Goal: Subscribe to service/newsletter

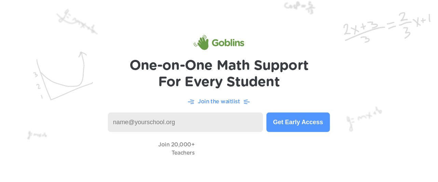
click at [222, 122] on input at bounding box center [185, 122] width 155 height 19
click at [186, 120] on input at bounding box center [185, 122] width 155 height 19
click at [294, 129] on button "Get Early Access" at bounding box center [299, 122] width 64 height 19
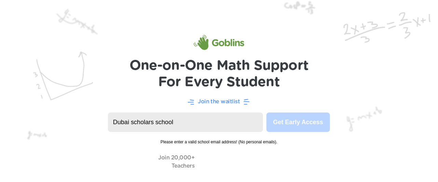
click at [176, 126] on input "Dubai scholars school" at bounding box center [185, 122] width 155 height 19
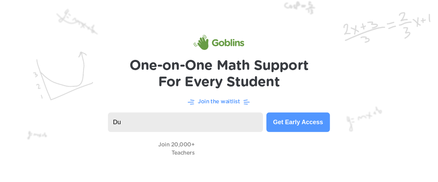
type input "D"
click at [180, 124] on input at bounding box center [185, 122] width 155 height 19
type input "rsangani@dubaischolars.com"
click at [279, 128] on button "Get Early Access" at bounding box center [299, 122] width 64 height 19
click at [227, 101] on p "Join the waitlist" at bounding box center [219, 101] width 42 height 8
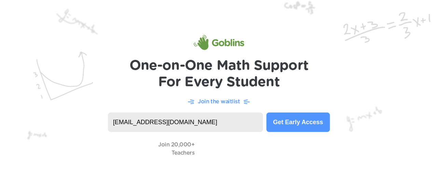
click at [221, 101] on p "Join the waitlist" at bounding box center [219, 101] width 42 height 8
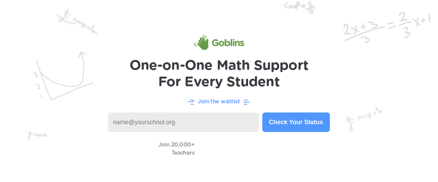
click at [161, 121] on input at bounding box center [183, 122] width 151 height 19
type input "[EMAIL_ADDRESS][DOMAIN_NAME]"
click at [297, 122] on button "Check Your Status" at bounding box center [297, 122] width 68 height 19
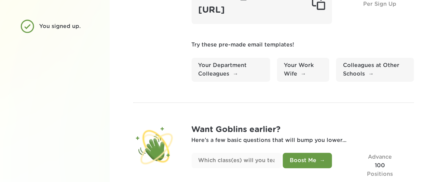
scroll to position [114, 0]
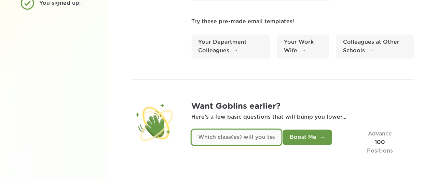
click at [265, 134] on input "text" at bounding box center [237, 137] width 90 height 15
type input "Year 4 and 5 Mathematics"
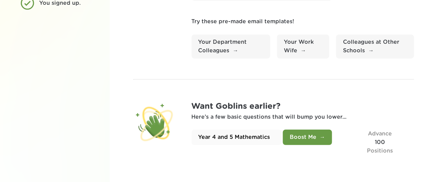
click at [299, 141] on button "Boost Me" at bounding box center [307, 137] width 49 height 15
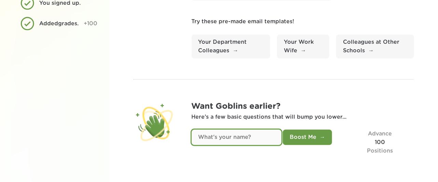
click at [253, 139] on input "text" at bounding box center [237, 137] width 90 height 15
type input "Raina Sangani"
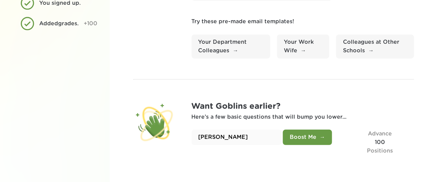
click at [300, 137] on button "Boost Me" at bounding box center [307, 137] width 49 height 15
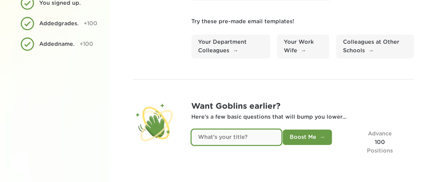
click at [263, 139] on input "text" at bounding box center [237, 137] width 90 height 15
type input "Primary Maths teacher"
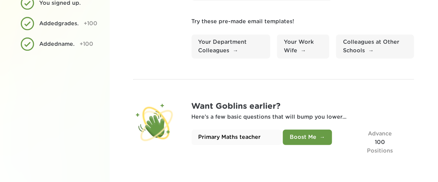
click at [305, 137] on button "Boost Me" at bounding box center [307, 137] width 49 height 15
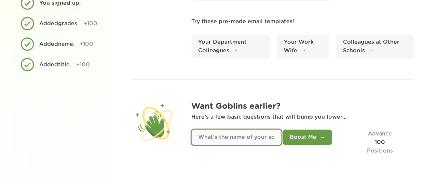
click at [275, 138] on input "text" at bounding box center [237, 137] width 90 height 15
type input "\"
type input "Dubai Scholars"
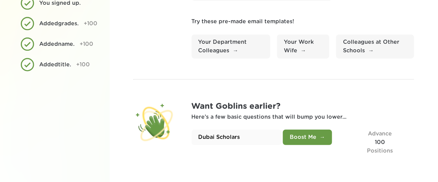
click at [312, 137] on button "Boost Me" at bounding box center [307, 137] width 49 height 15
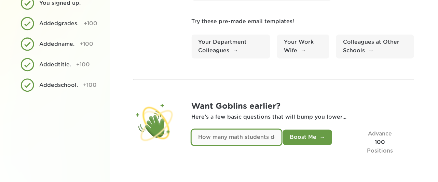
click at [258, 139] on input "text" at bounding box center [237, 137] width 90 height 15
type input "30 in a class"
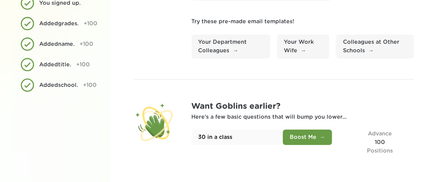
click at [307, 143] on button "Boost Me" at bounding box center [307, 137] width 49 height 15
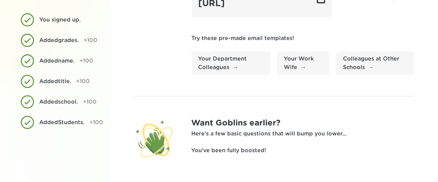
scroll to position [104, 0]
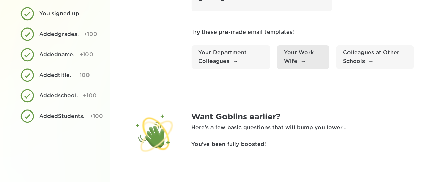
click at [293, 66] on link "Your Work Wife" at bounding box center [303, 57] width 52 height 24
click at [346, 29] on p "Try these pre-made email templates!" at bounding box center [303, 32] width 223 height 9
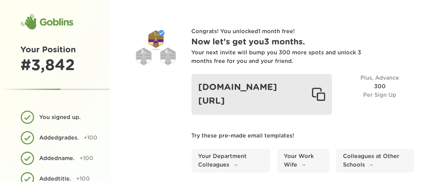
click at [246, 93] on div "goblinsapp.com/?r=recruoFeU2cEoi5sE" at bounding box center [262, 94] width 141 height 41
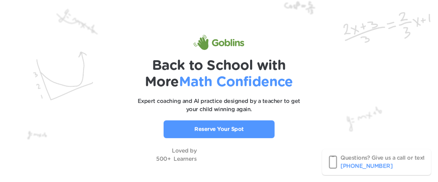
click at [232, 133] on p "Reserve Your Spot" at bounding box center [220, 129] width 50 height 8
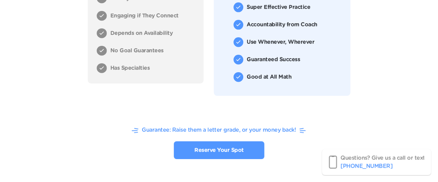
scroll to position [2404, 0]
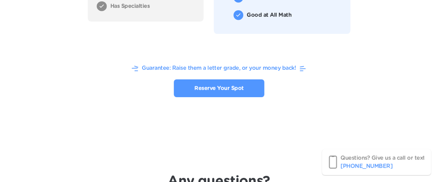
click at [210, 102] on div "Guarantee: Raise them a letter grade, or your money back! Reserve Your Spot" at bounding box center [219, 80] width 383 height 49
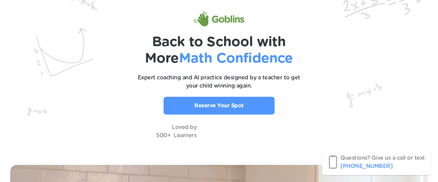
scroll to position [24, 0]
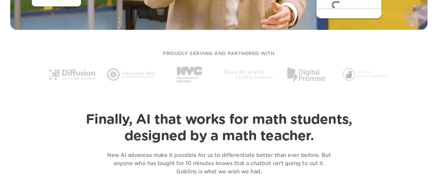
scroll to position [423, 0]
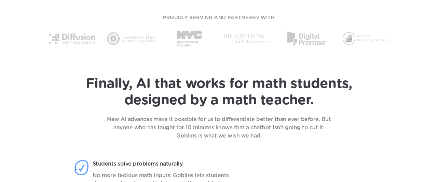
click at [260, 132] on p "New AI advances make it possible for us to differentiate better than ever befor…" at bounding box center [219, 127] width 239 height 25
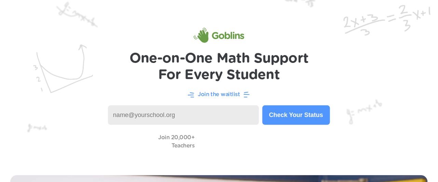
scroll to position [0, 0]
